Goal: Navigation & Orientation: Find specific page/section

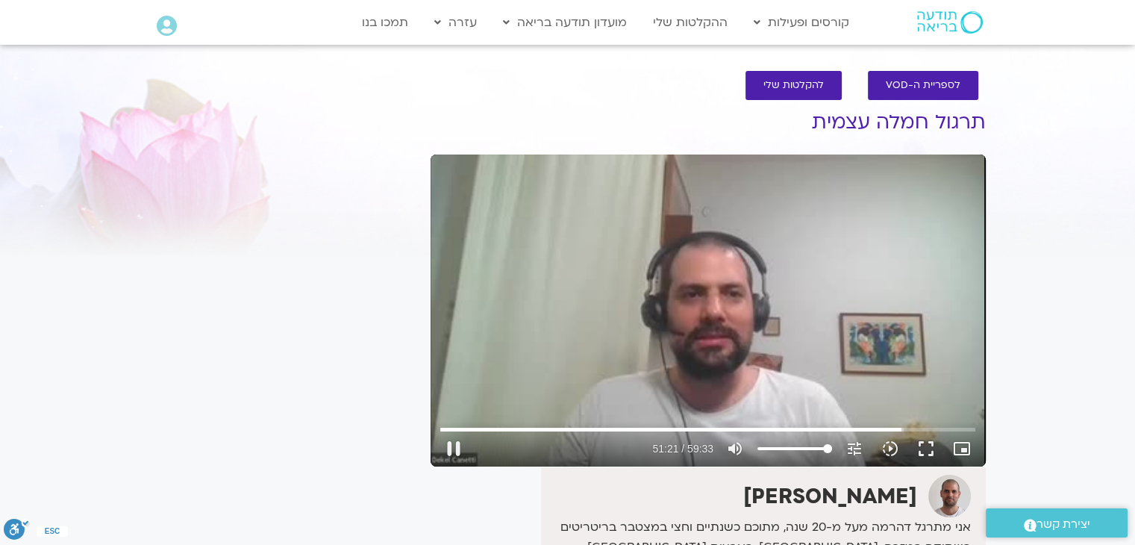
type input "3081.26703"
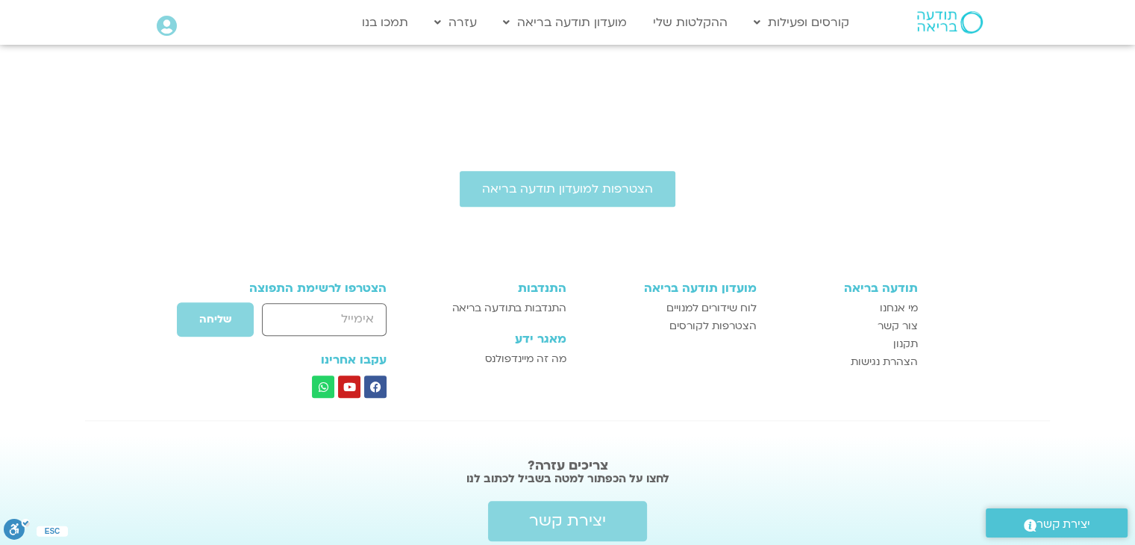
scroll to position [3211, 0]
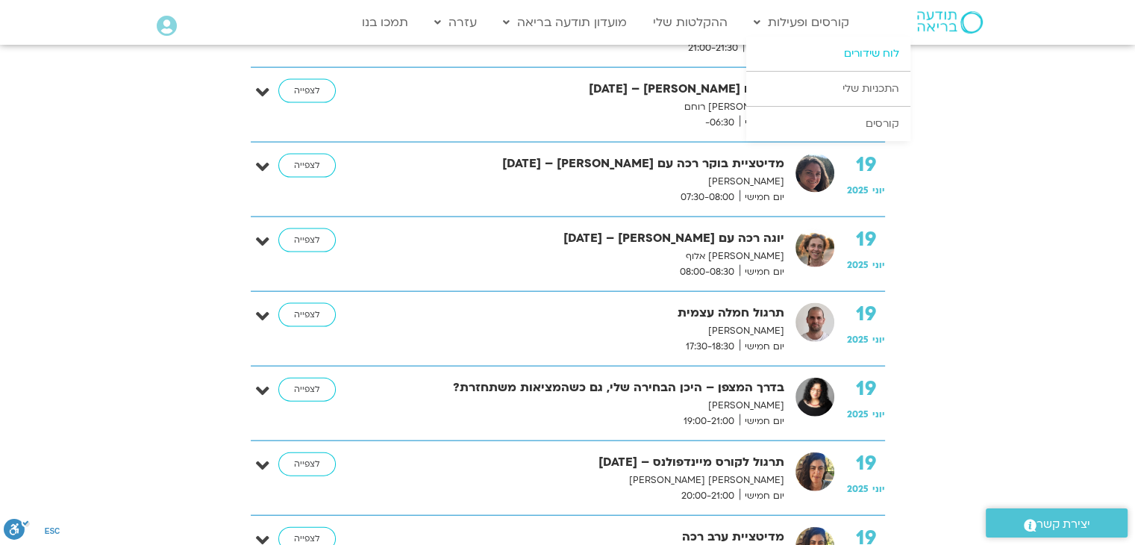
click at [877, 54] on link "לוח שידורים" at bounding box center [828, 54] width 164 height 34
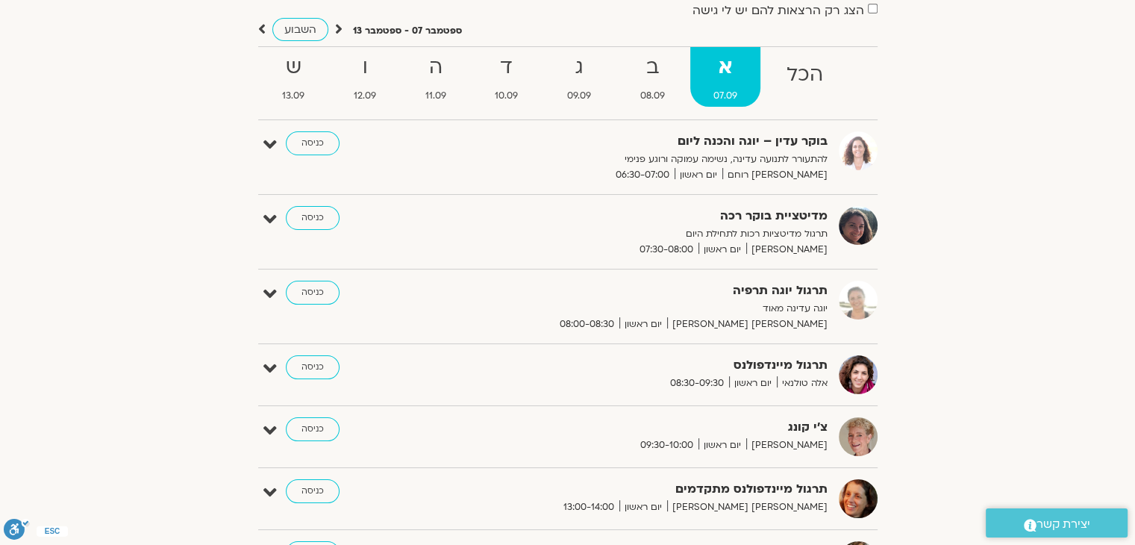
scroll to position [119, 0]
click at [656, 75] on strong "ב" at bounding box center [652, 68] width 71 height 34
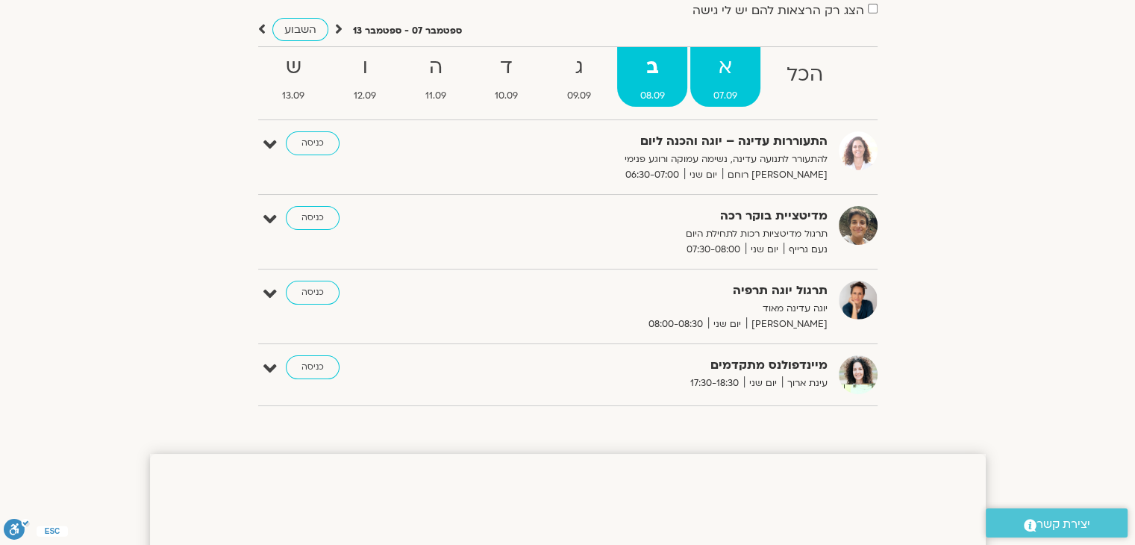
click at [717, 70] on strong "א" at bounding box center [725, 68] width 70 height 34
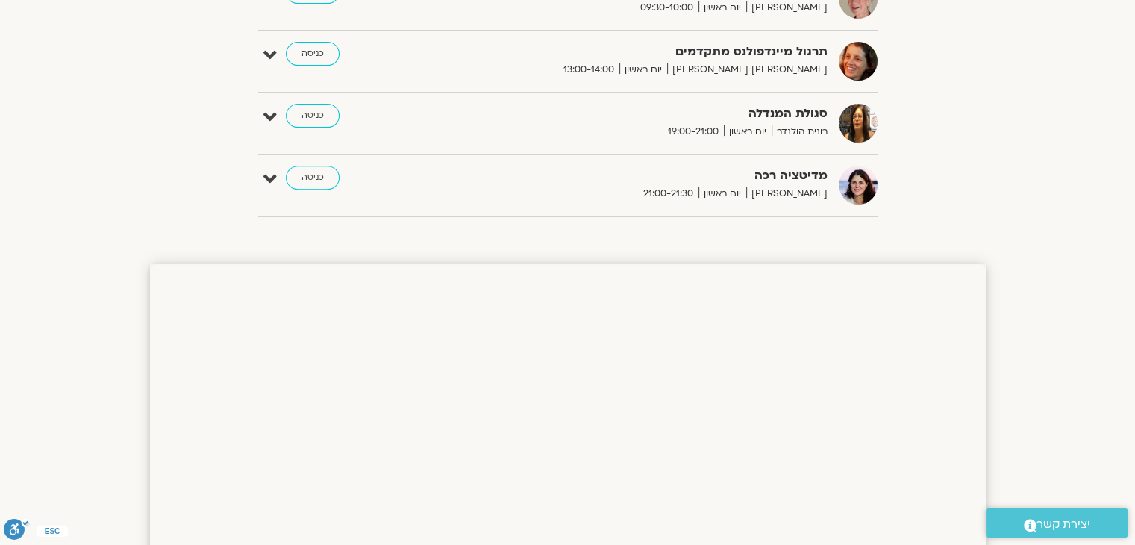
scroll to position [558, 0]
click at [309, 177] on link "כניסה" at bounding box center [313, 176] width 54 height 24
